Goal: Information Seeking & Learning: Learn about a topic

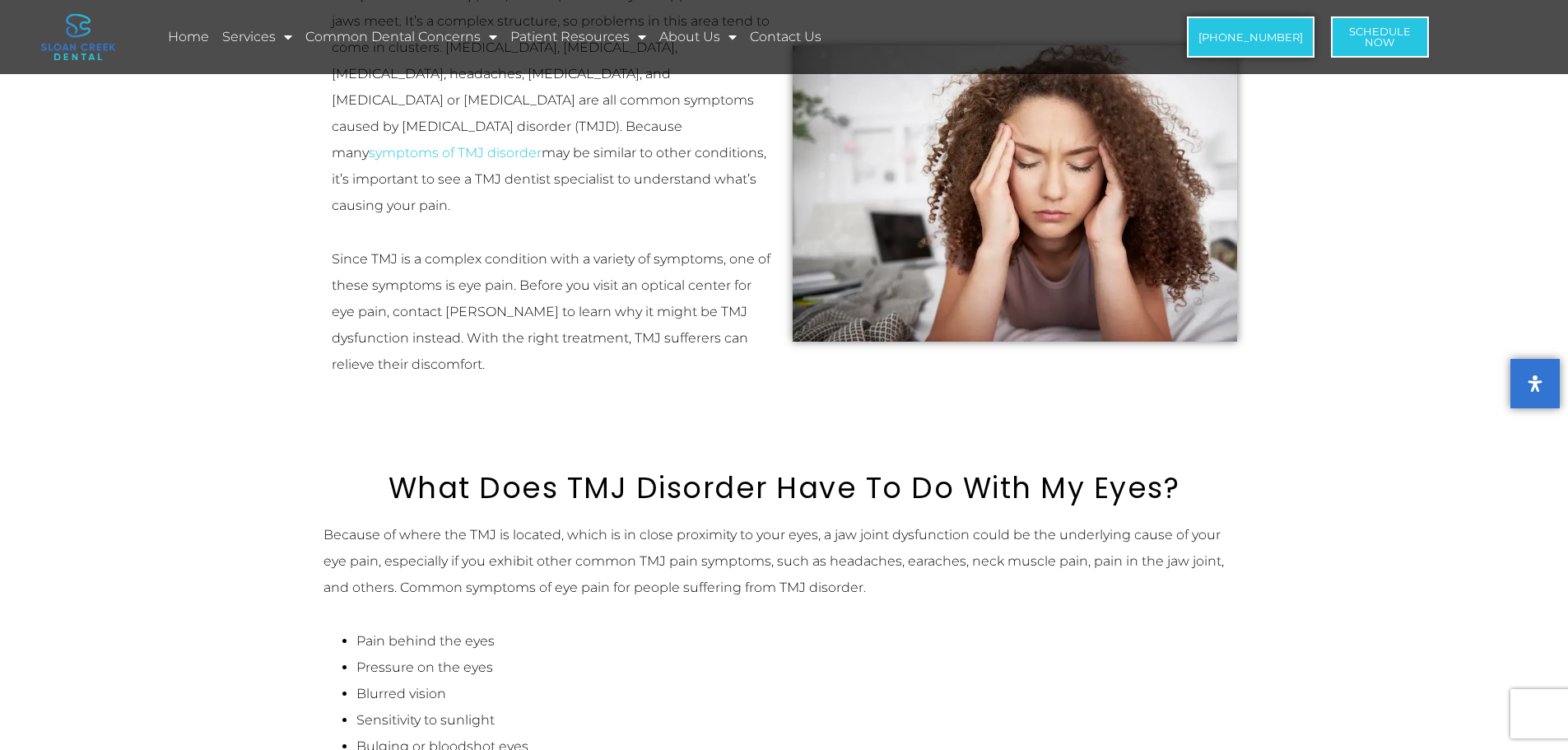
scroll to position [659, 0]
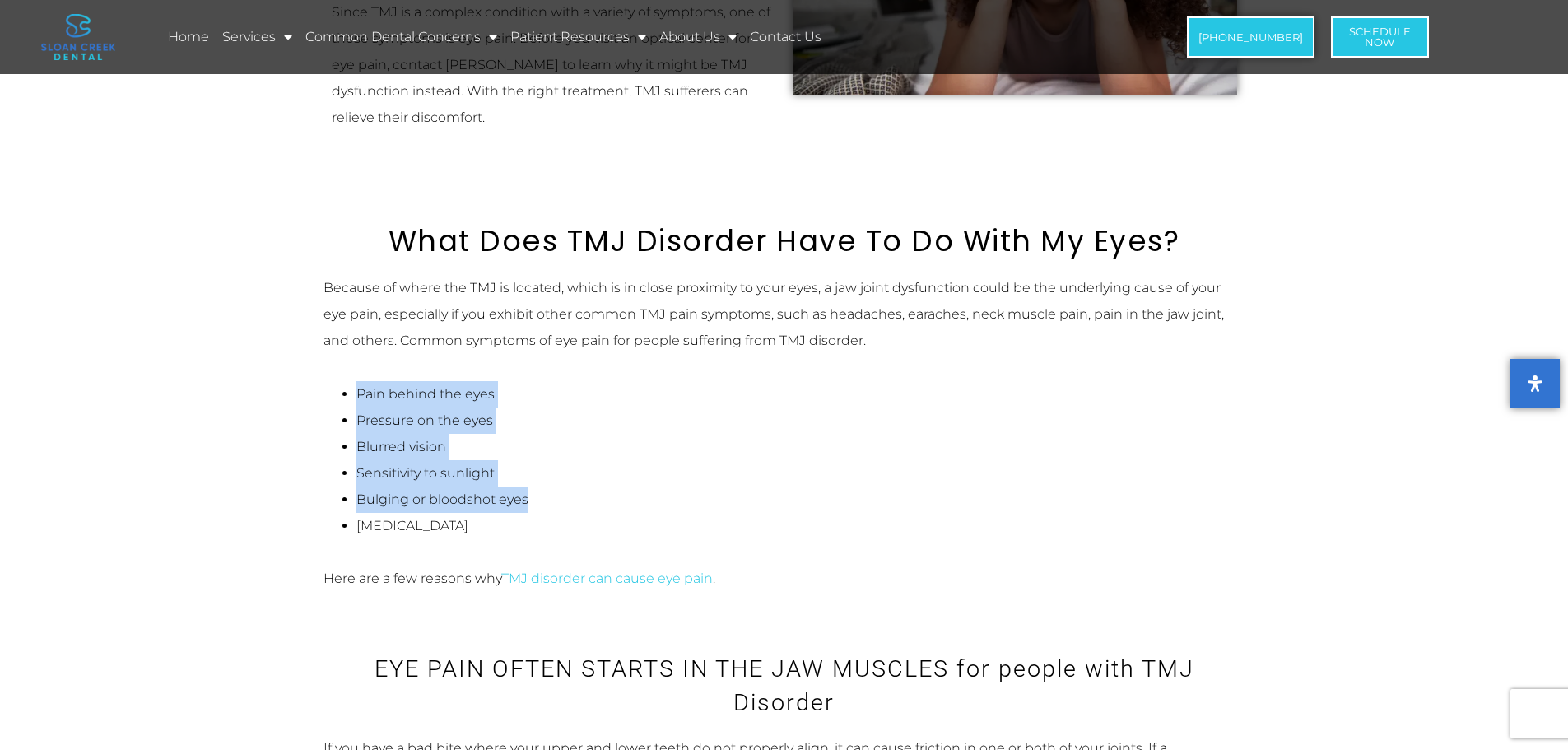
drag, startPoint x: 321, startPoint y: 363, endPoint x: 655, endPoint y: 478, distance: 353.2
click at [655, 486] on li "Bulging or bloodshot eyes" at bounding box center [801, 499] width 889 height 26
drag, startPoint x: 677, startPoint y: 499, endPoint x: 321, endPoint y: 352, distance: 385.2
click at [327, 381] on ul "Pain behind the eyes Pressure on the eyes Blurred vision Sensitivity to sunligh…" at bounding box center [784, 460] width 922 height 158
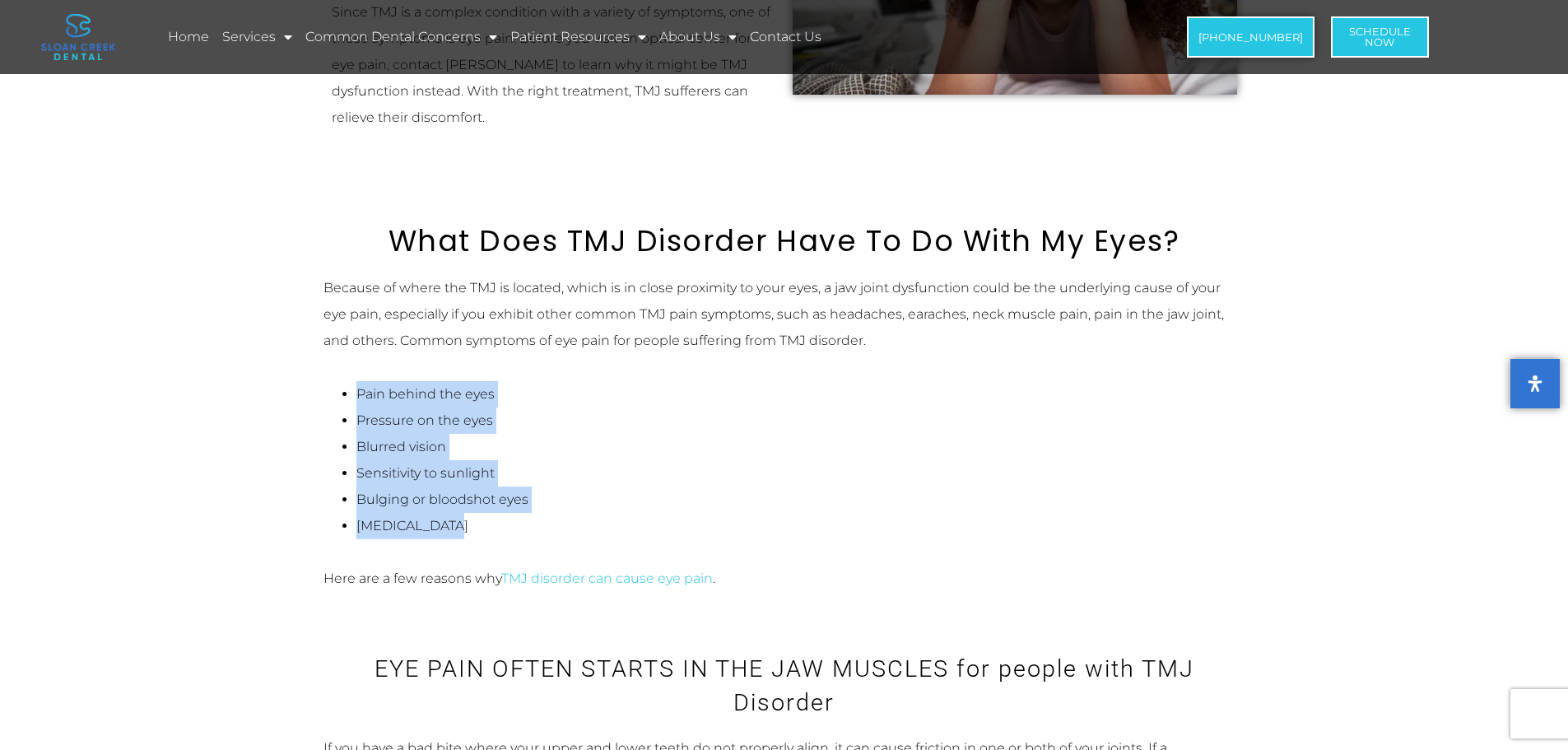
drag, startPoint x: 456, startPoint y: 420, endPoint x: 619, endPoint y: 515, distance: 188.7
click at [605, 508] on ul "Pain behind the eyes Pressure on the eyes Blurred vision Sensitivity to sunligh…" at bounding box center [784, 460] width 922 height 158
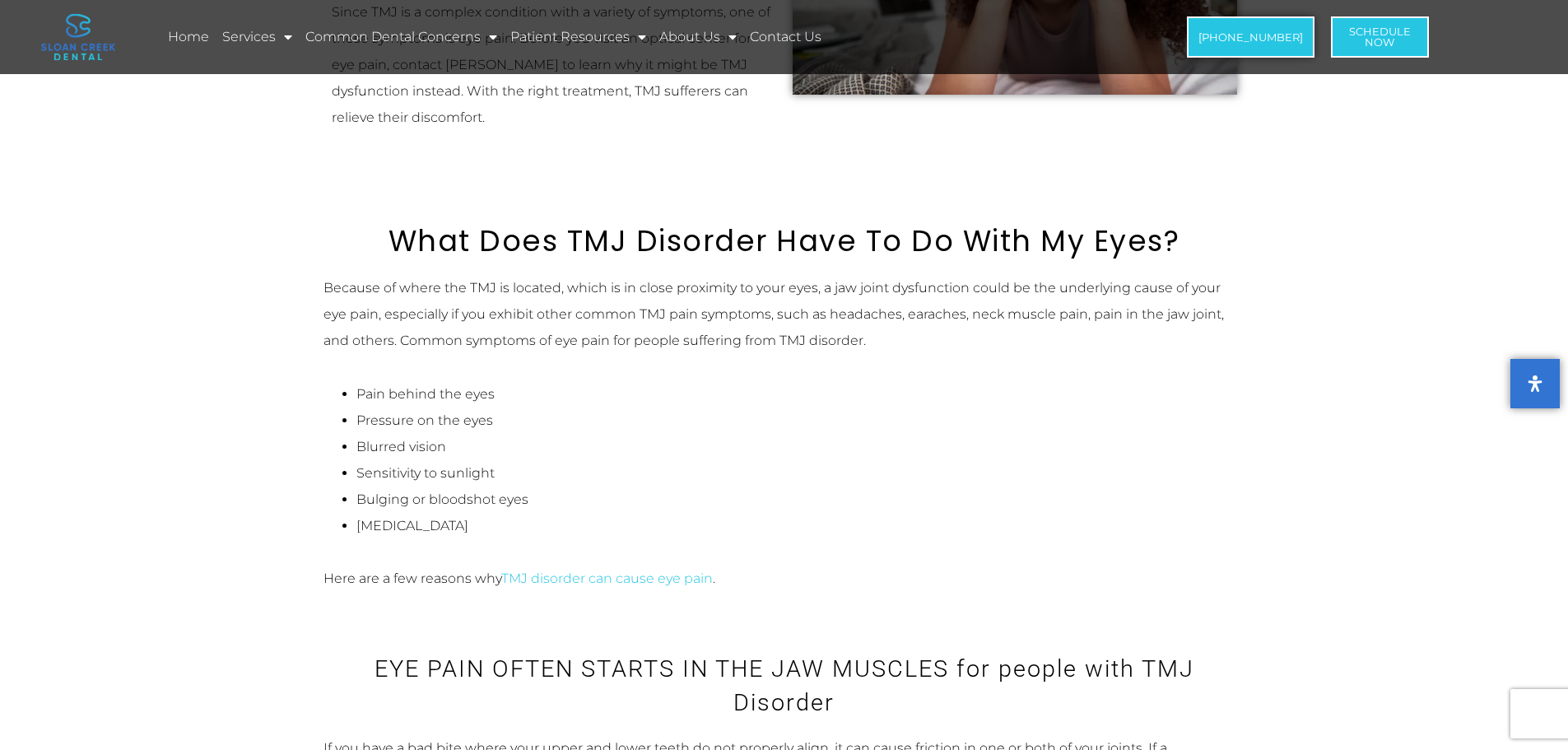
click at [621, 539] on div at bounding box center [784, 552] width 922 height 26
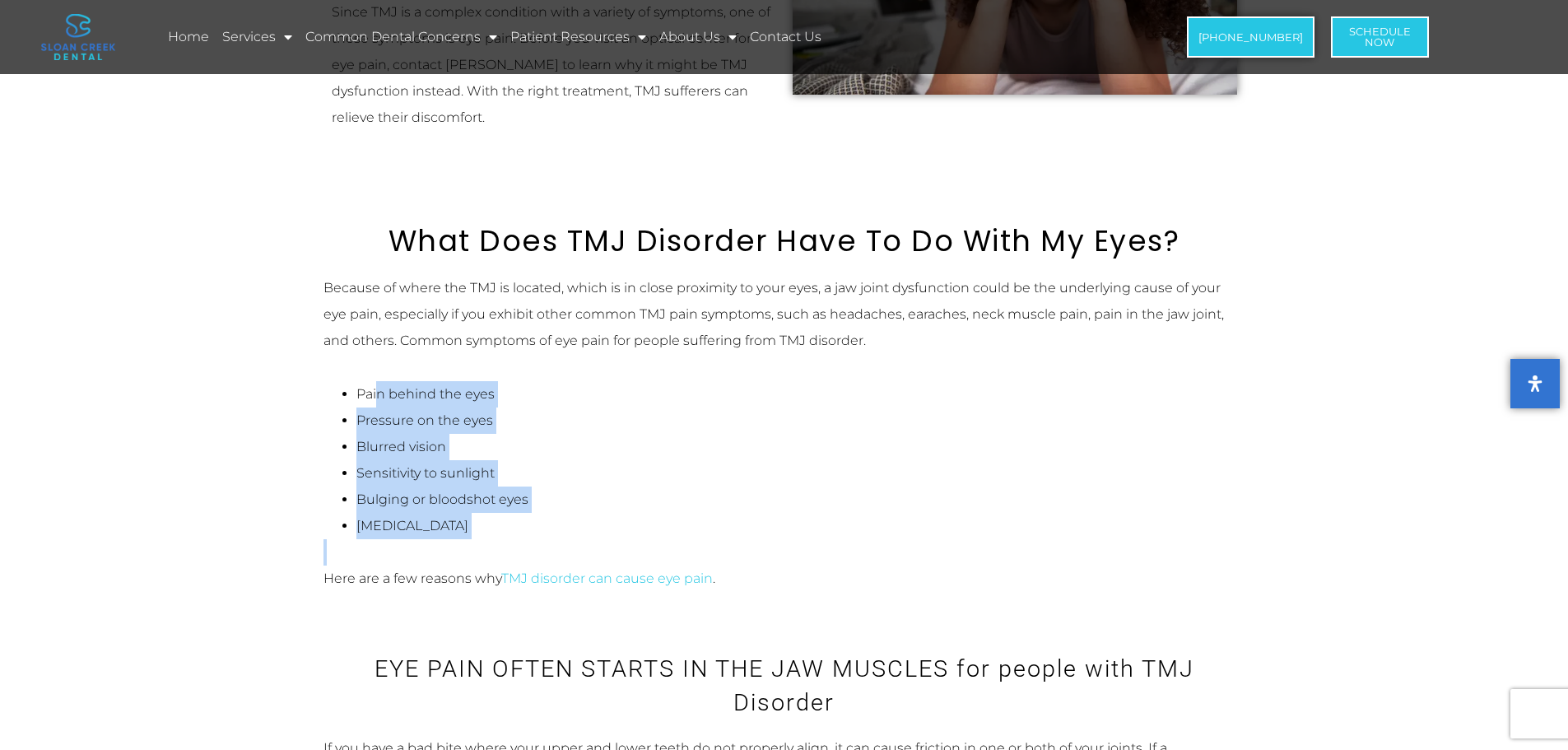
drag, startPoint x: 625, startPoint y: 516, endPoint x: 370, endPoint y: 360, distance: 298.9
click at [378, 366] on div "Because of where the TMJ is located, which is in close proximity to your eyes, …" at bounding box center [784, 433] width 922 height 317
click at [378, 381] on li "Pain behind the eyes" at bounding box center [801, 394] width 889 height 26
drag, startPoint x: 377, startPoint y: 373, endPoint x: 610, endPoint y: 509, distance: 269.8
click at [592, 502] on ul "Pain behind the eyes Pressure on the eyes Blurred vision Sensitivity to sunligh…" at bounding box center [784, 460] width 922 height 158
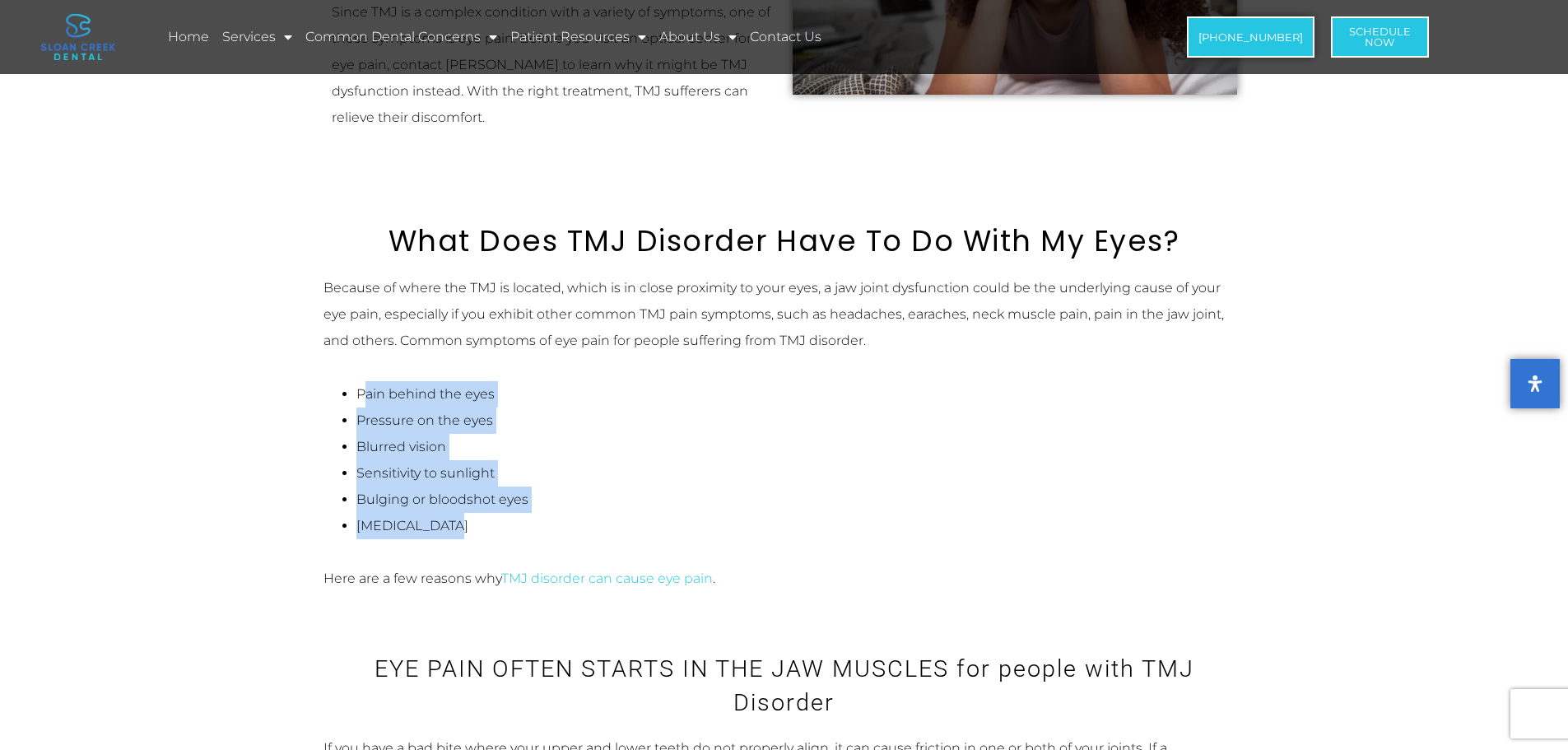
click at [610, 513] on li "[MEDICAL_DATA]" at bounding box center [801, 525] width 889 height 26
click at [612, 513] on li "[MEDICAL_DATA]" at bounding box center [801, 525] width 889 height 26
drag, startPoint x: 525, startPoint y: 506, endPoint x: 326, endPoint y: 363, distance: 245.1
click at [326, 381] on ul "Pain behind the eyes Pressure on the eyes Blurred vision Sensitivity to sunligh…" at bounding box center [784, 460] width 922 height 158
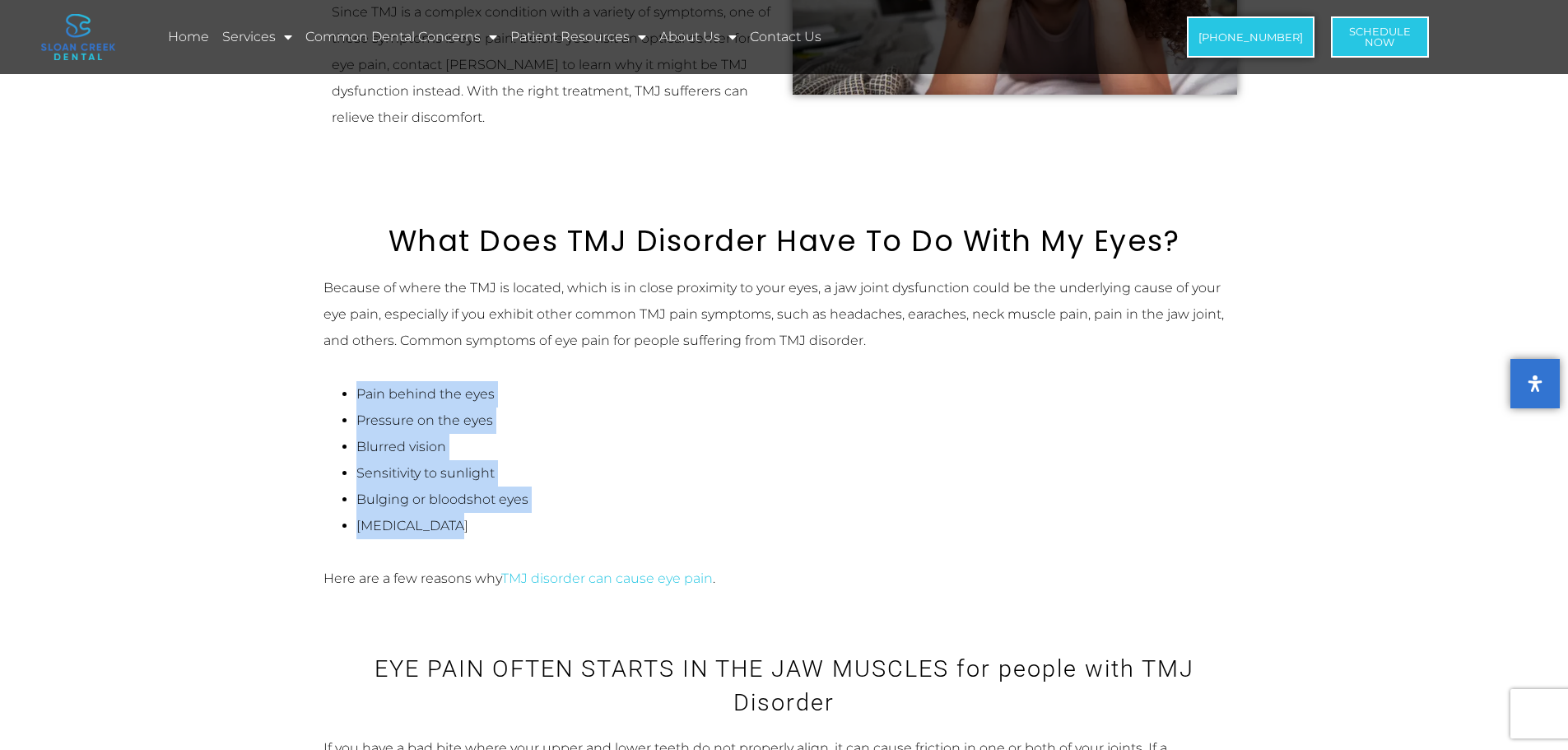
click at [326, 381] on ul "Pain behind the eyes Pressure on the eyes Blurred vision Sensitivity to sunligh…" at bounding box center [784, 460] width 922 height 158
drag, startPoint x: 353, startPoint y: 368, endPoint x: 532, endPoint y: 421, distance: 186.7
click at [503, 420] on ul "Pain behind the eyes Pressure on the eyes Blurred vision Sensitivity to sunligh…" at bounding box center [784, 460] width 922 height 158
click at [532, 434] on li "Blurred vision" at bounding box center [801, 447] width 889 height 26
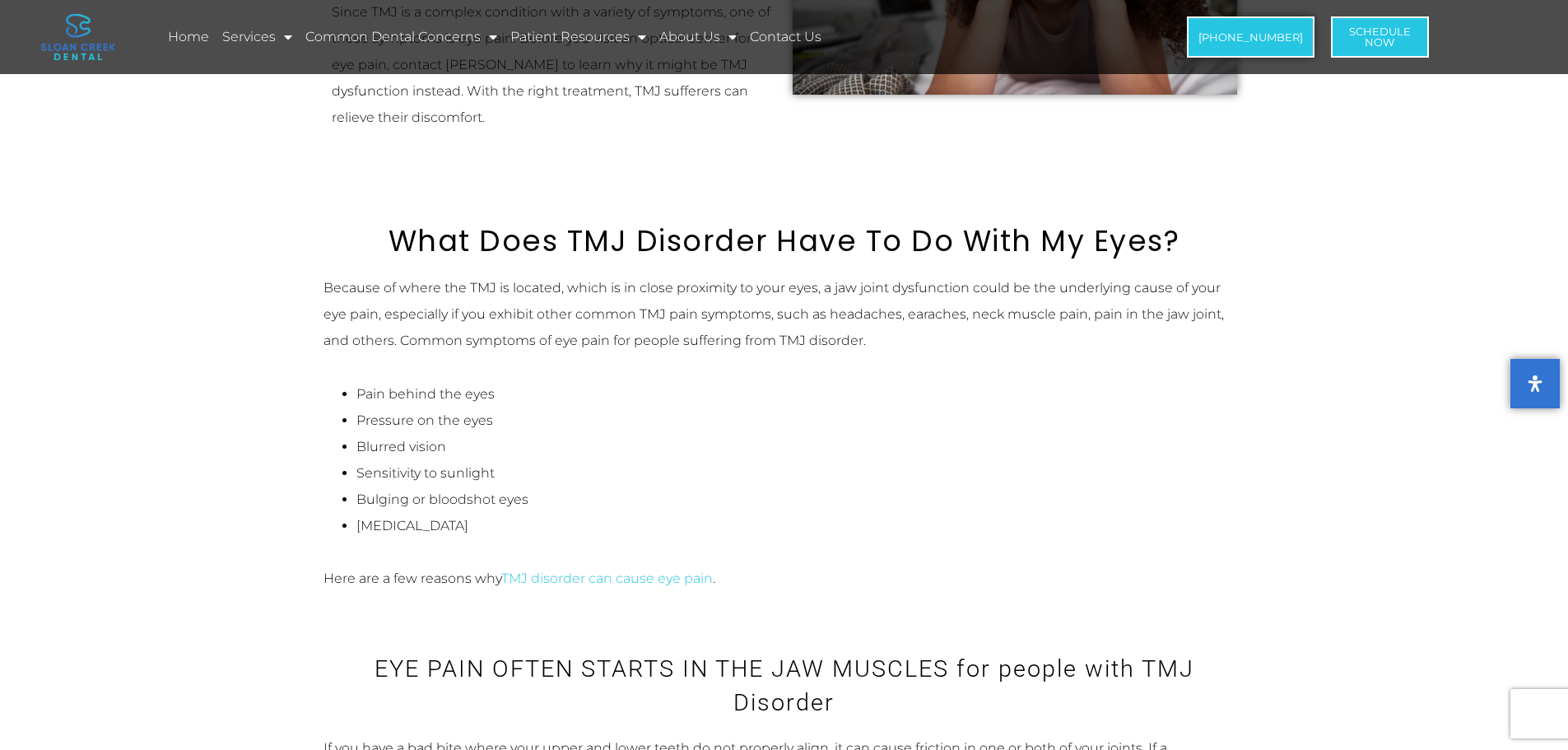
click at [540, 461] on li "Sensitivity to sunlight" at bounding box center [801, 474] width 889 height 26
click at [542, 461] on li "Sensitivity to sunlight" at bounding box center [801, 474] width 889 height 26
click at [548, 486] on li "Bulging or bloodshot eyes" at bounding box center [801, 499] width 889 height 26
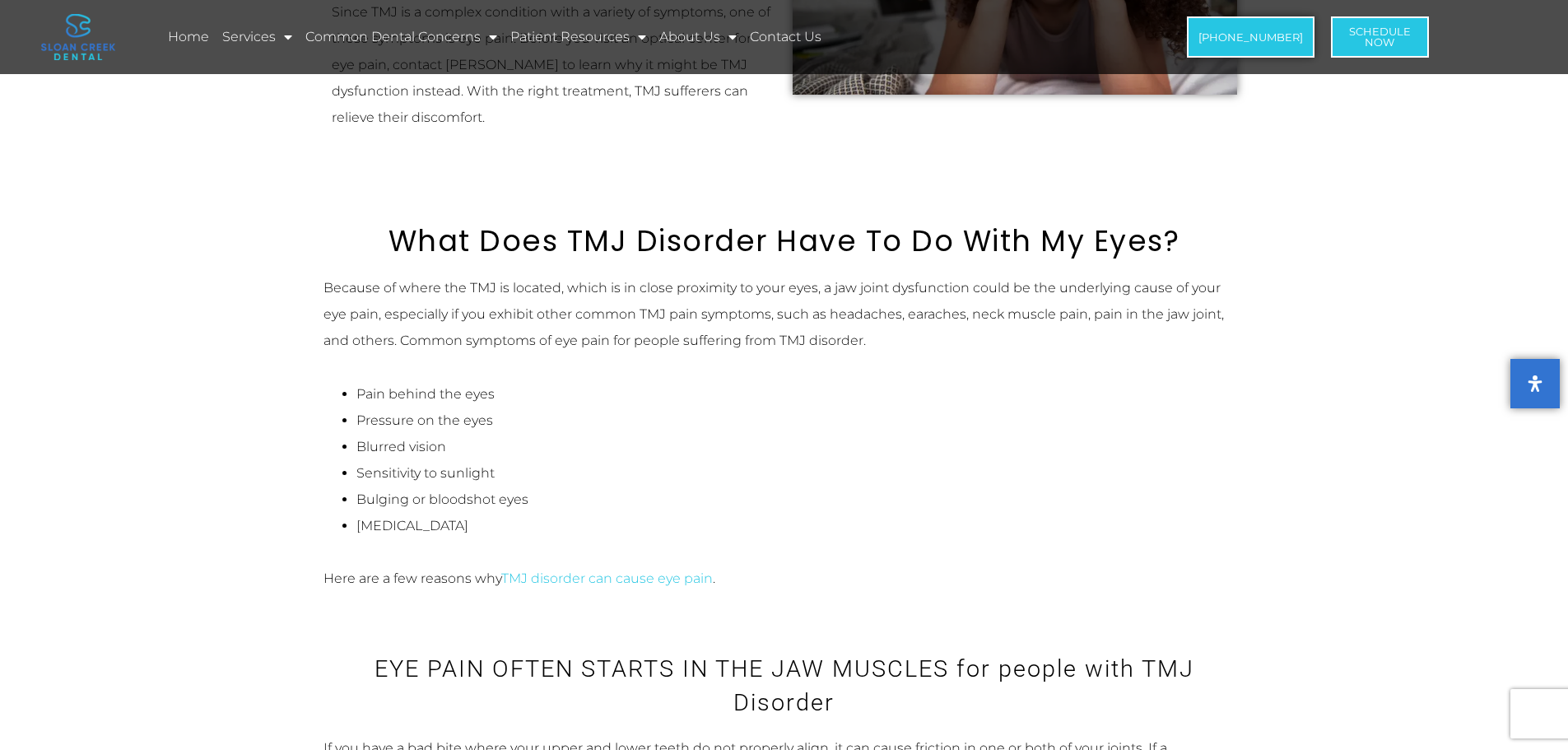
click at [548, 486] on li "Bulging or bloodshot eyes" at bounding box center [801, 499] width 889 height 26
click at [565, 486] on li "Bulging or bloodshot eyes" at bounding box center [801, 499] width 889 height 26
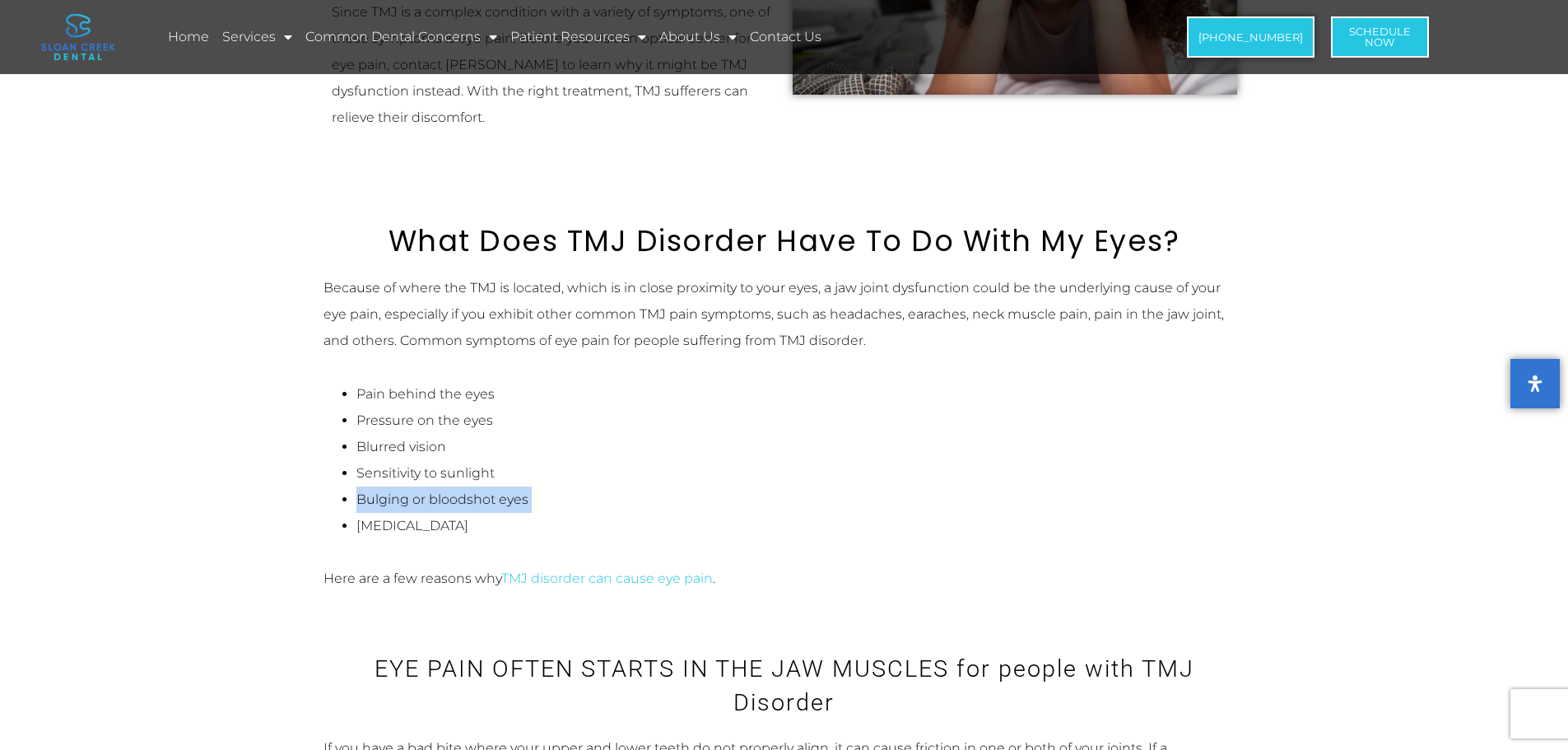
click at [565, 486] on li "Bulging or bloodshot eyes" at bounding box center [801, 499] width 889 height 26
click at [592, 486] on li "Bulging or bloodshot eyes" at bounding box center [801, 499] width 889 height 26
drag, startPoint x: 527, startPoint y: 481, endPoint x: 365, endPoint y: 481, distance: 162.0
click at [365, 486] on li "Bulging or bloodshot eyes" at bounding box center [801, 499] width 889 height 26
drag, startPoint x: 364, startPoint y: 481, endPoint x: 356, endPoint y: 475, distance: 10.0
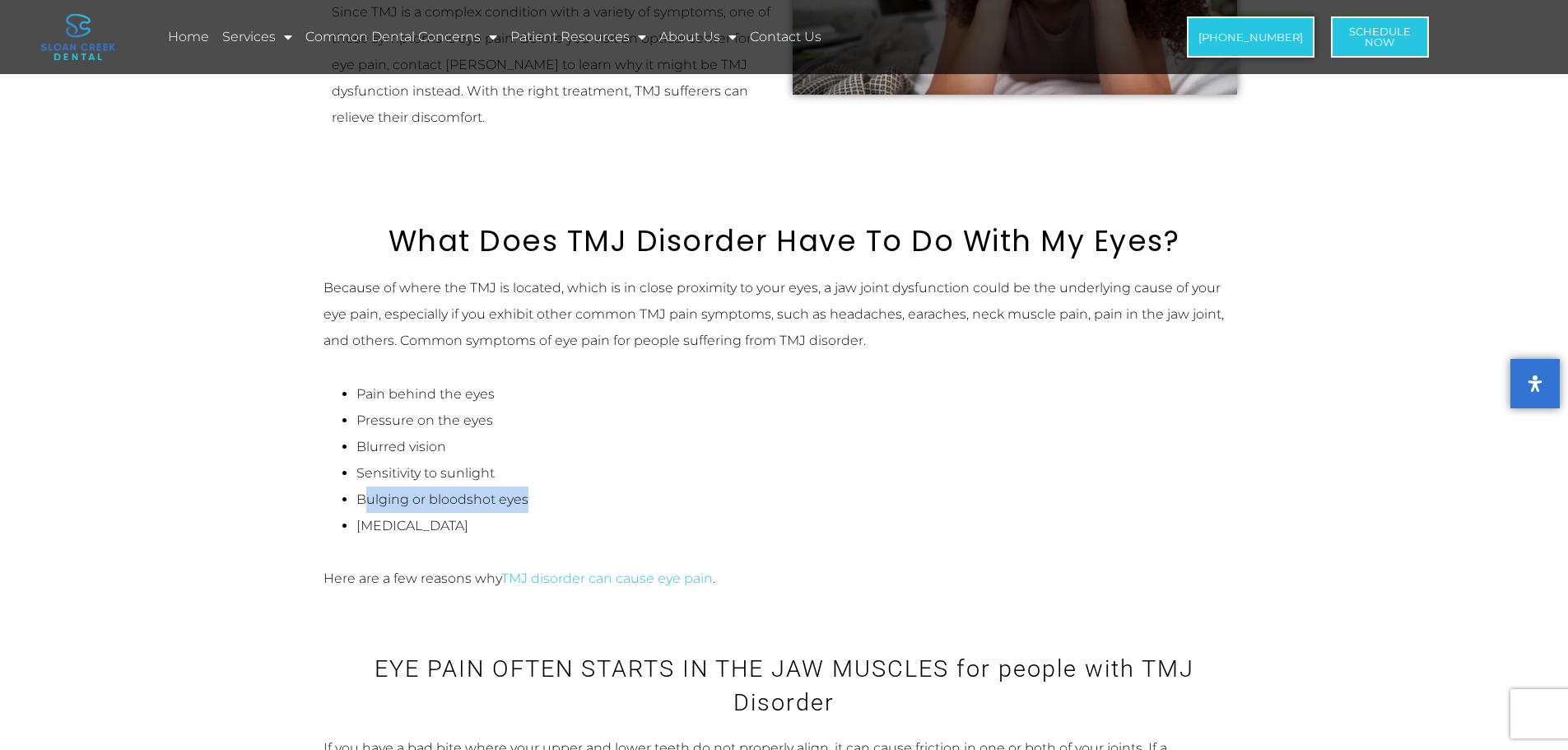
click at [362, 486] on li "Bulging or bloodshot eyes" at bounding box center [801, 499] width 889 height 26
drag, startPoint x: 356, startPoint y: 475, endPoint x: 542, endPoint y: 476, distance: 186.0
click at [530, 486] on li "Bulging or bloodshot eyes" at bounding box center [801, 499] width 889 height 26
click at [551, 486] on li "Bulging or bloodshot eyes" at bounding box center [801, 499] width 889 height 26
drag, startPoint x: 549, startPoint y: 475, endPoint x: 340, endPoint y: 484, distance: 209.2
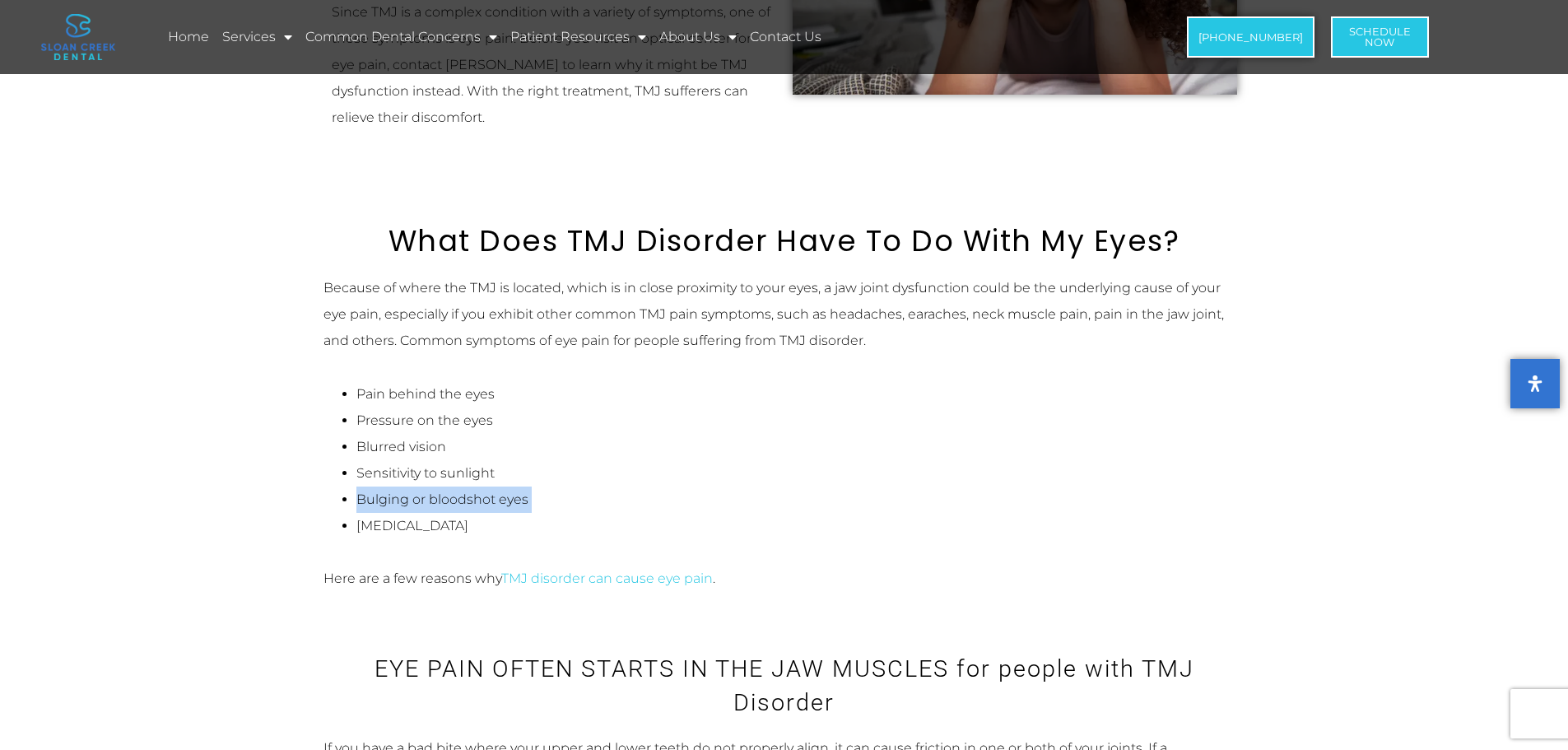
click at [357, 486] on li "Bulging or bloodshot eyes" at bounding box center [801, 499] width 889 height 26
drag, startPoint x: 361, startPoint y: 473, endPoint x: 584, endPoint y: 478, distance: 223.1
click at [551, 486] on li "Bulging or bloodshot eyes" at bounding box center [801, 499] width 889 height 26
click at [584, 486] on li "Bulging or bloodshot eyes" at bounding box center [801, 499] width 889 height 26
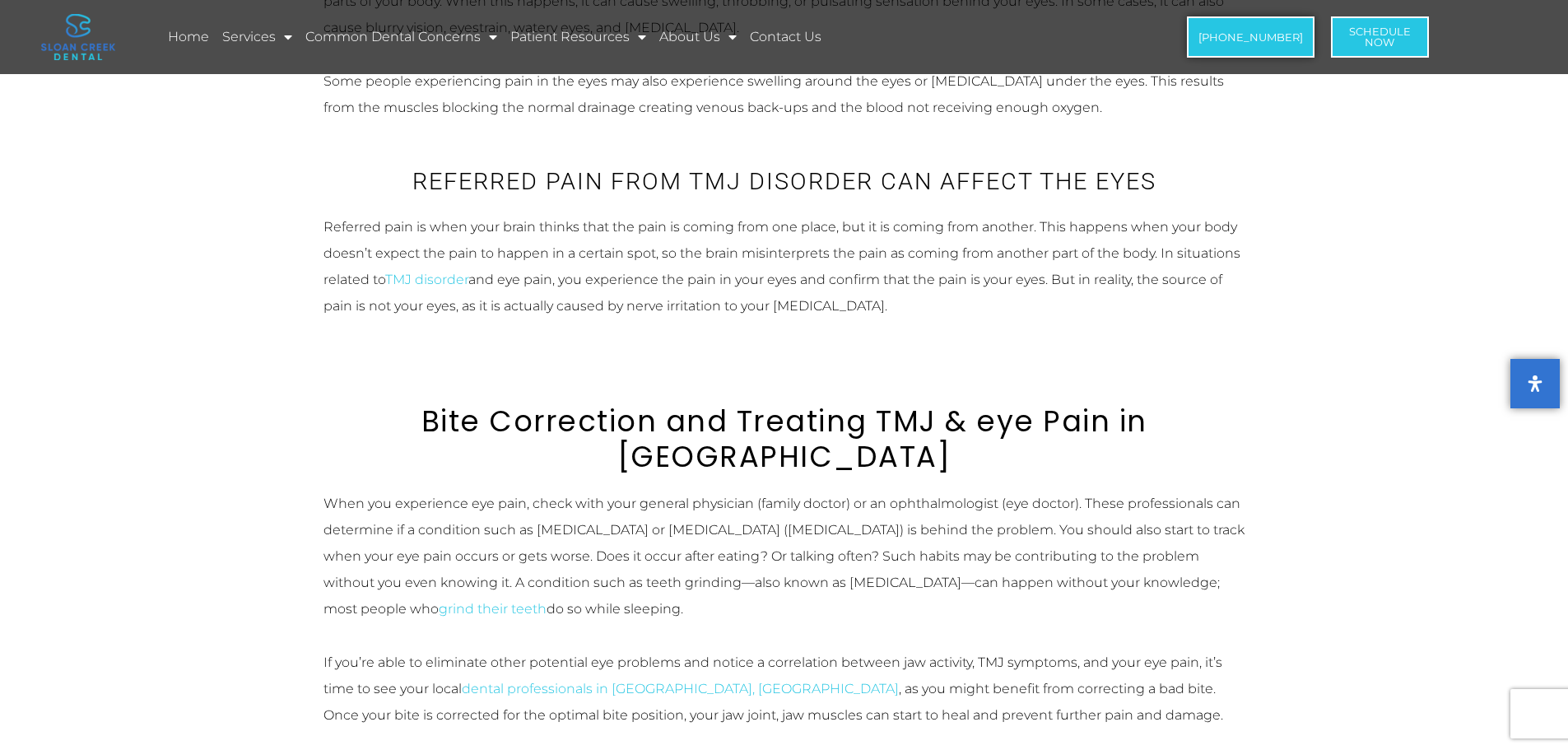
scroll to position [1071, 0]
